Goal: Task Accomplishment & Management: Use online tool/utility

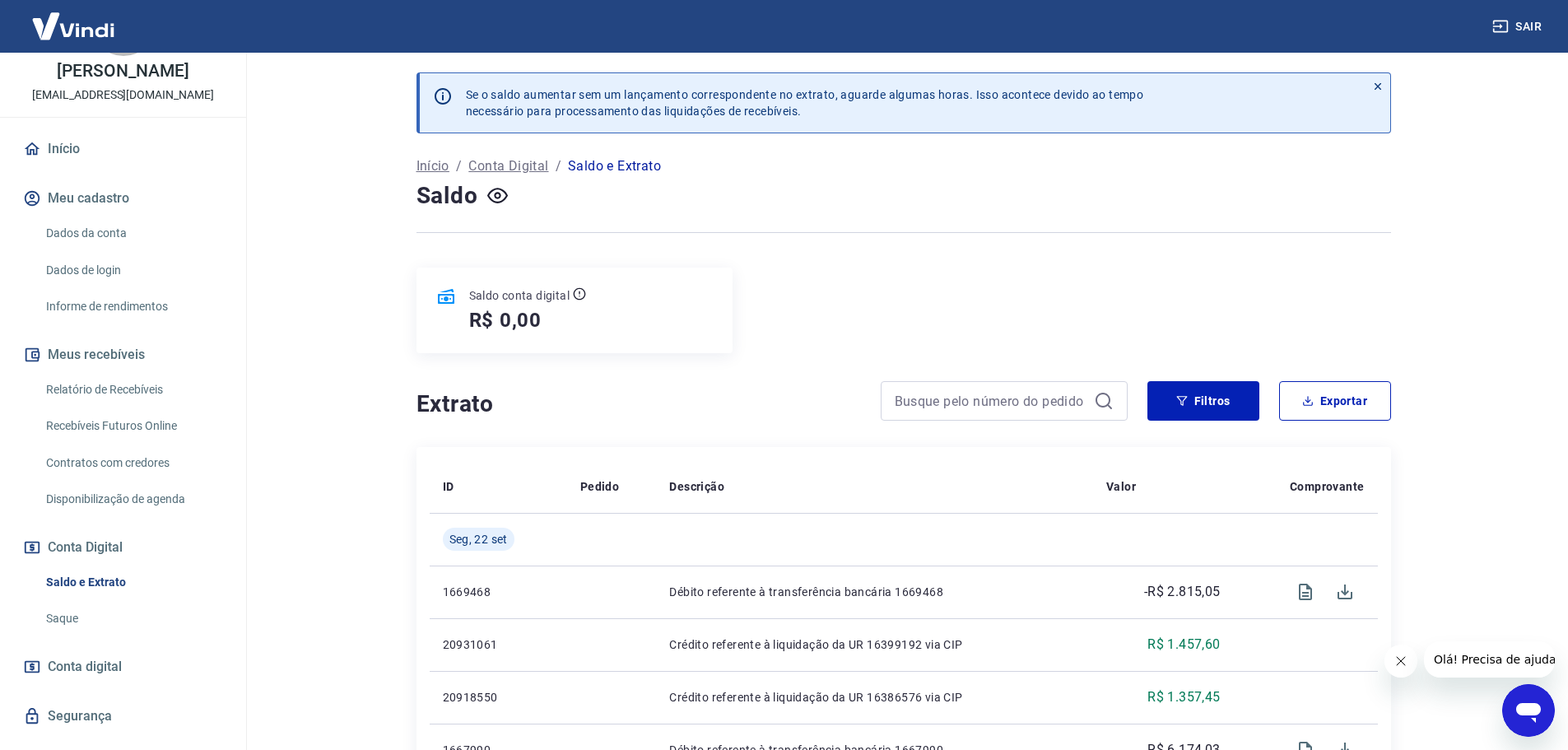
scroll to position [109, 0]
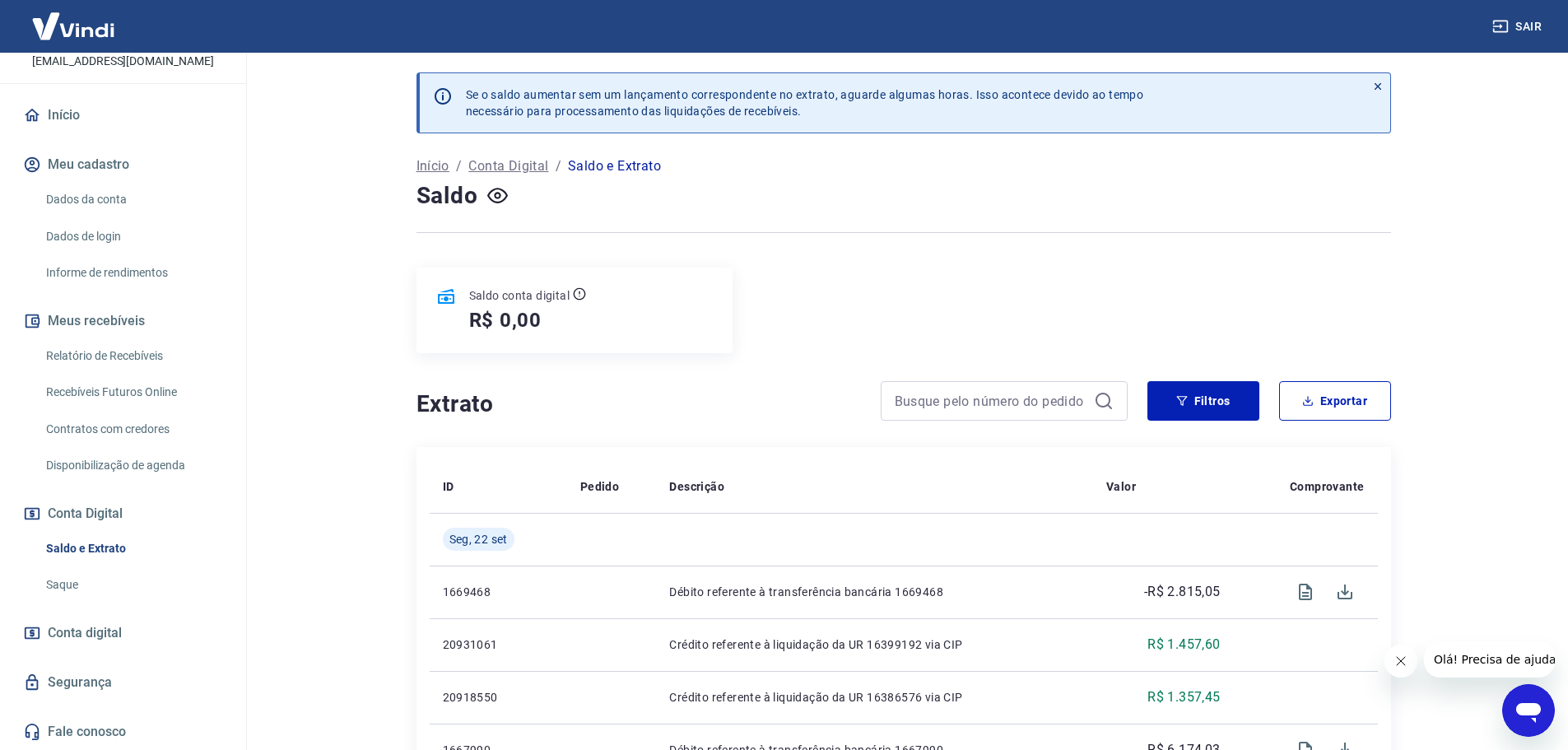
click at [58, 586] on link "Saque" at bounding box center [133, 585] width 187 height 34
